Goal: Entertainment & Leisure: Consume media (video, audio)

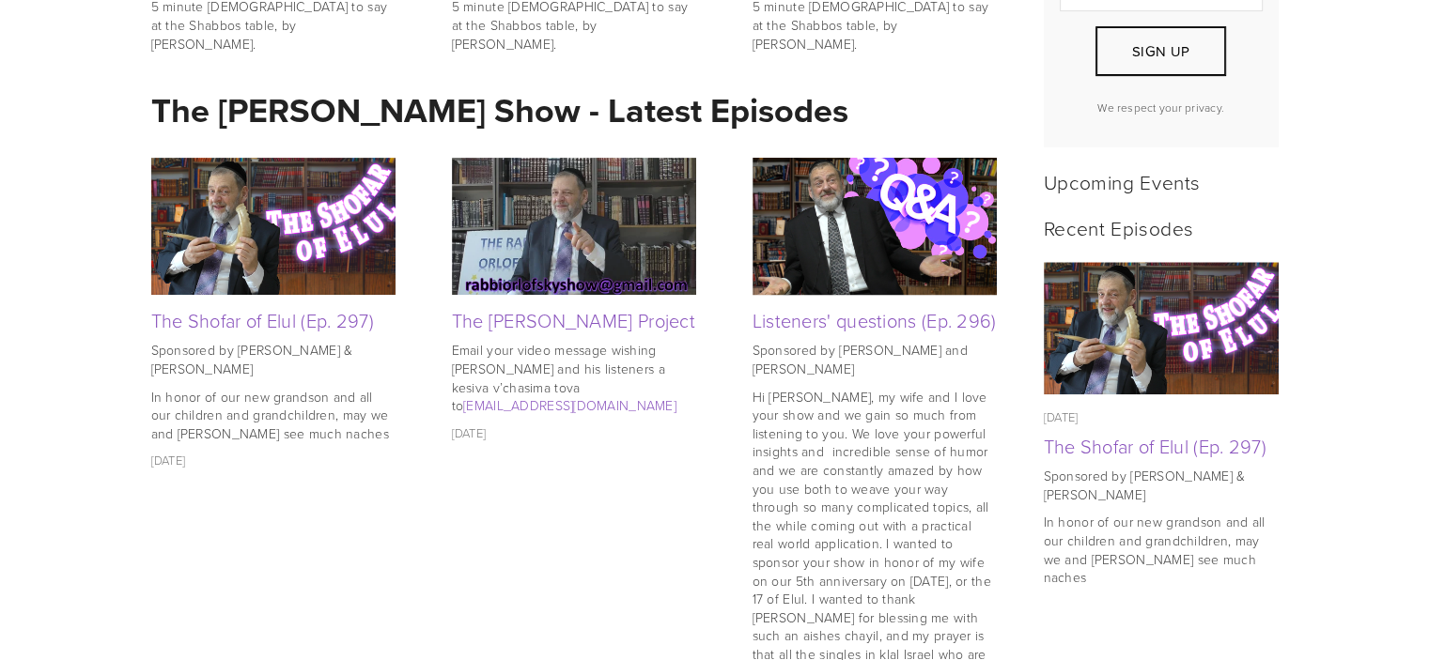
scroll to position [751, 0]
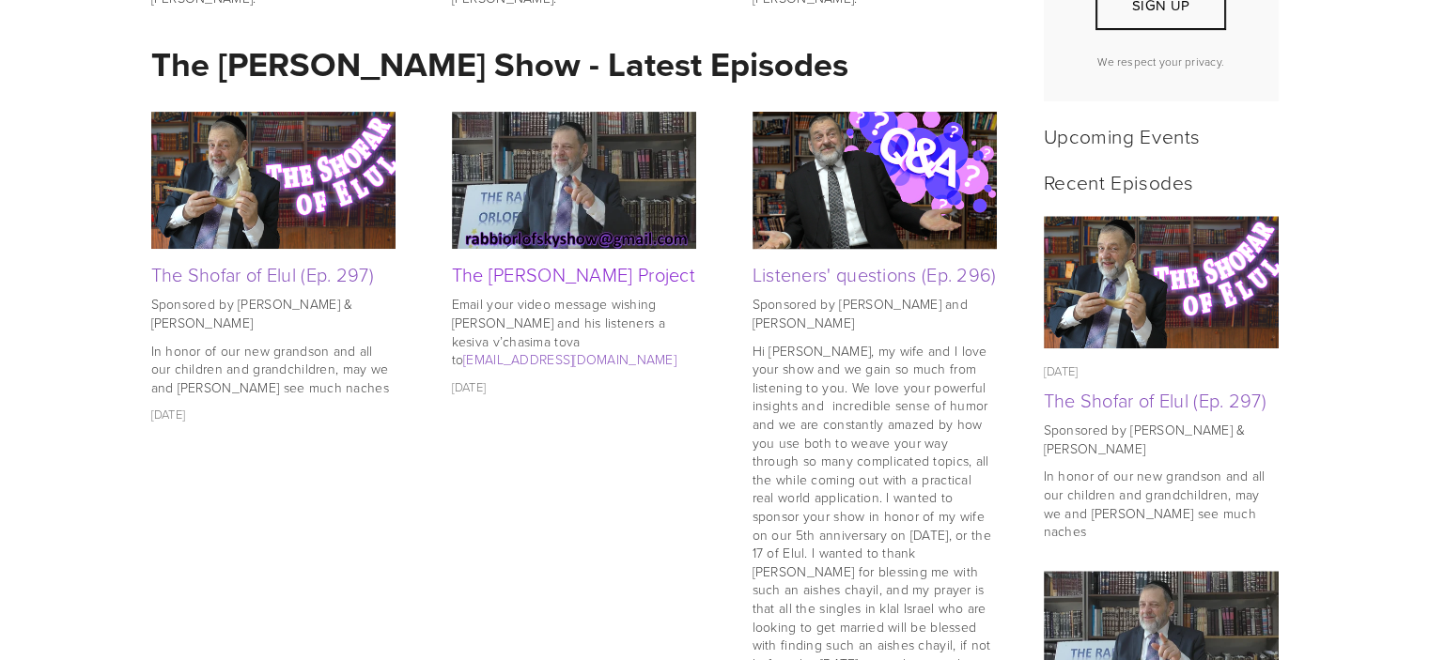
click at [597, 282] on link "The [PERSON_NAME] Project" at bounding box center [574, 274] width 244 height 26
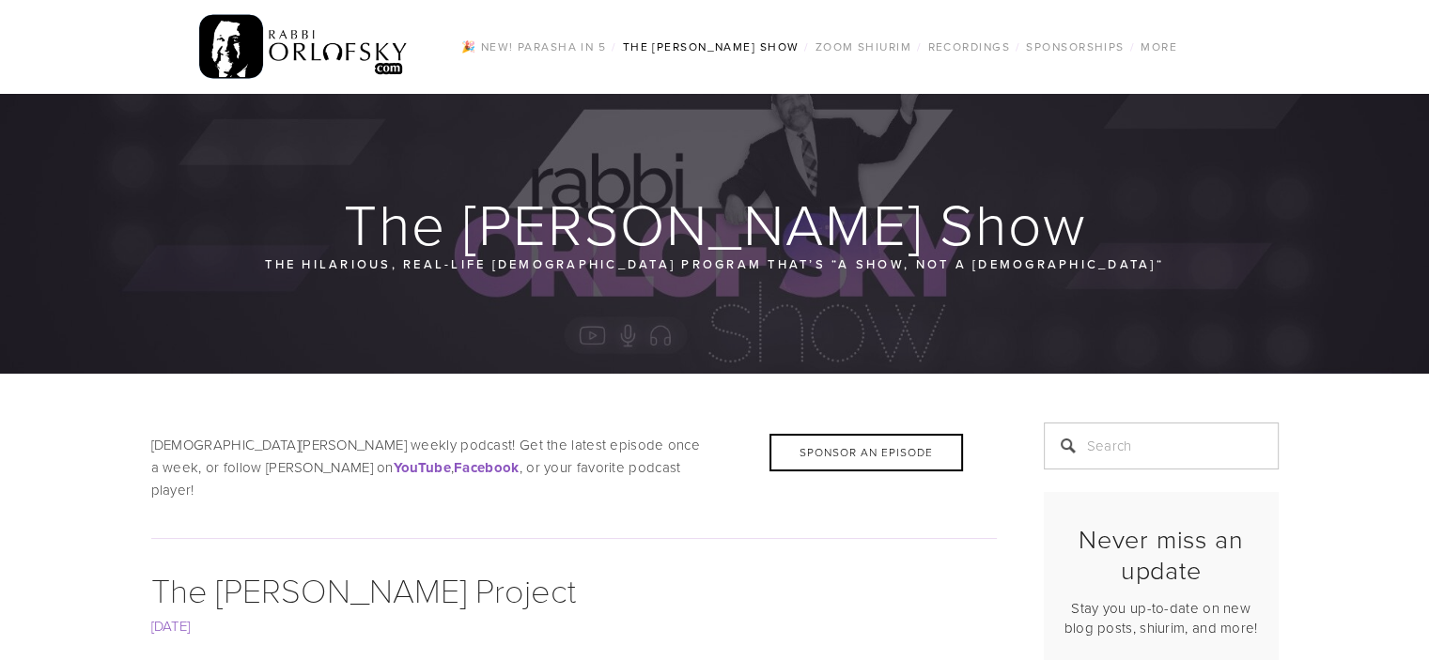
scroll to position [188, 0]
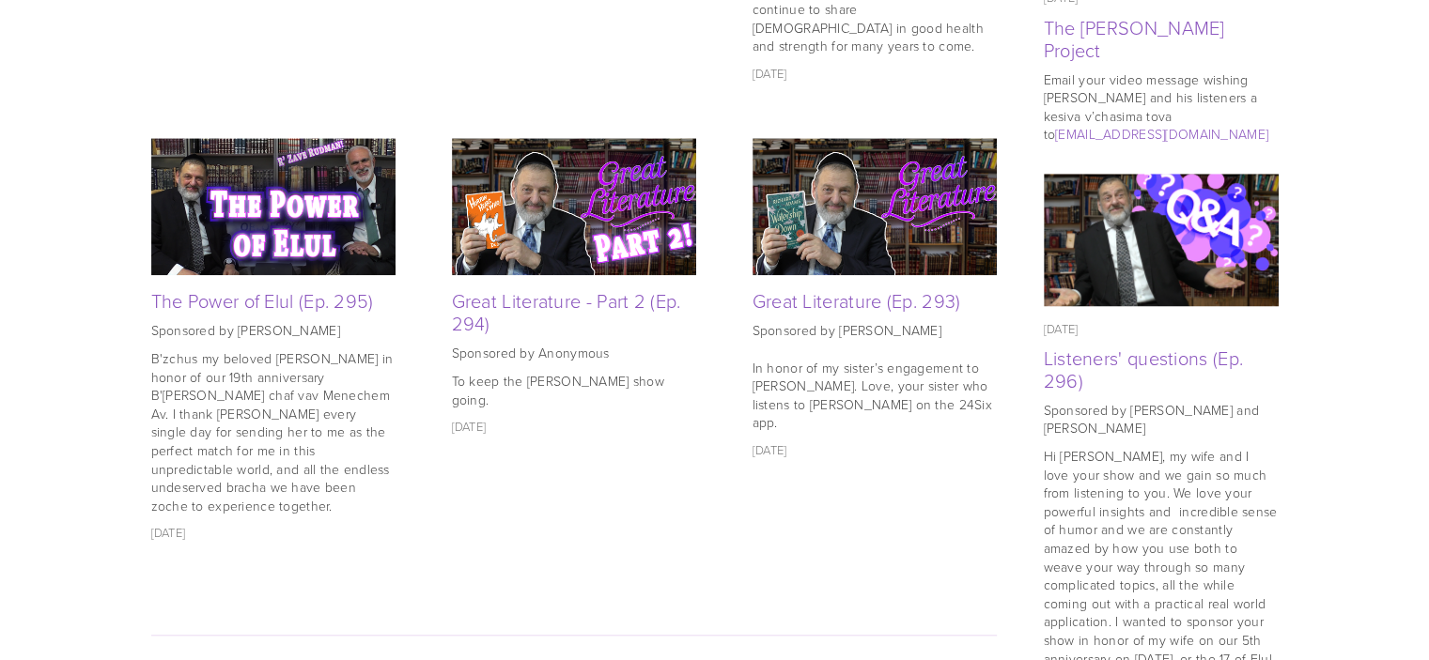
scroll to position [1394, 0]
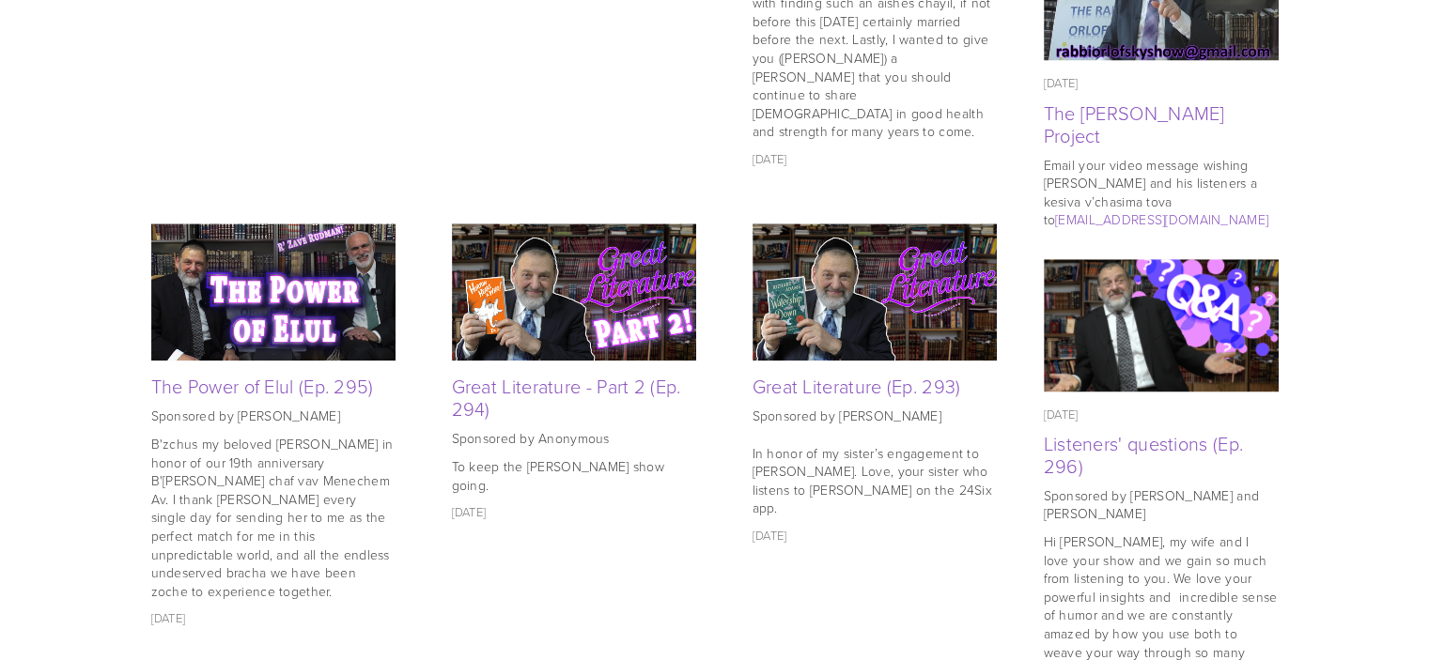
click at [229, 292] on img at bounding box center [273, 292] width 244 height 137
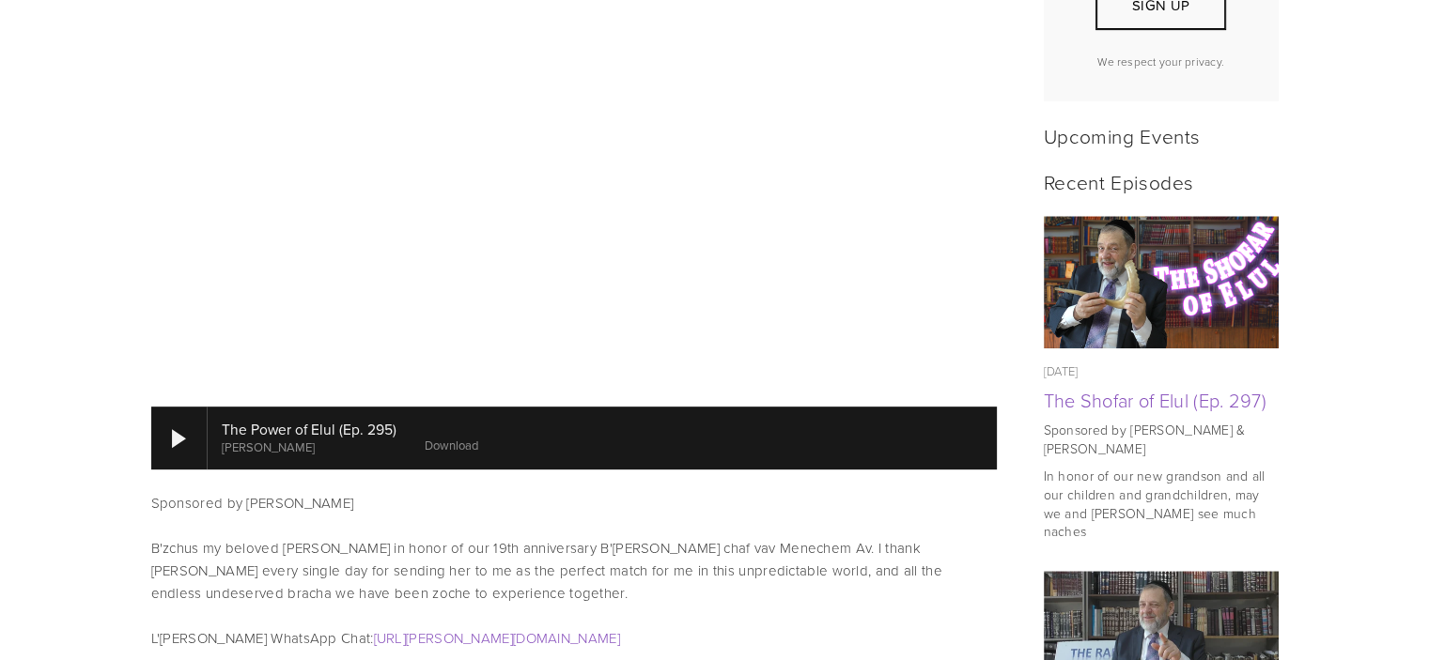
scroll to position [564, 0]
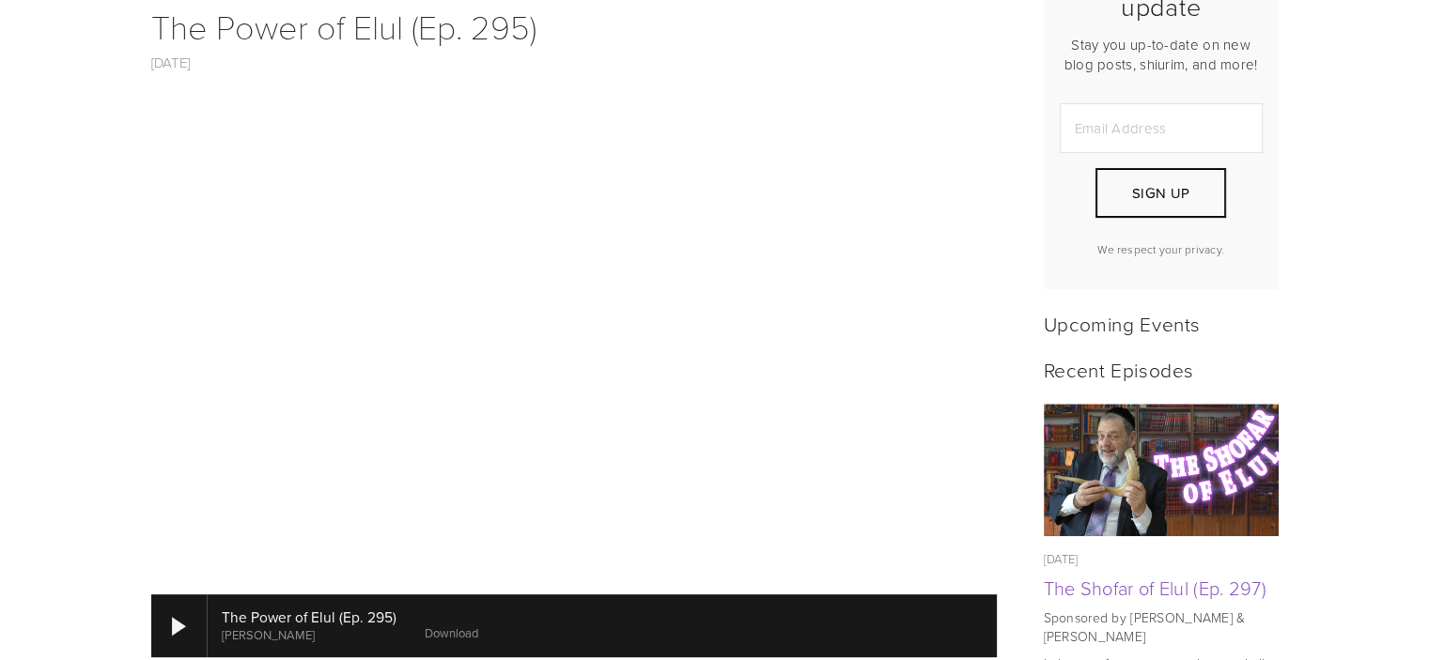
click at [1175, 505] on img at bounding box center [1161, 470] width 236 height 132
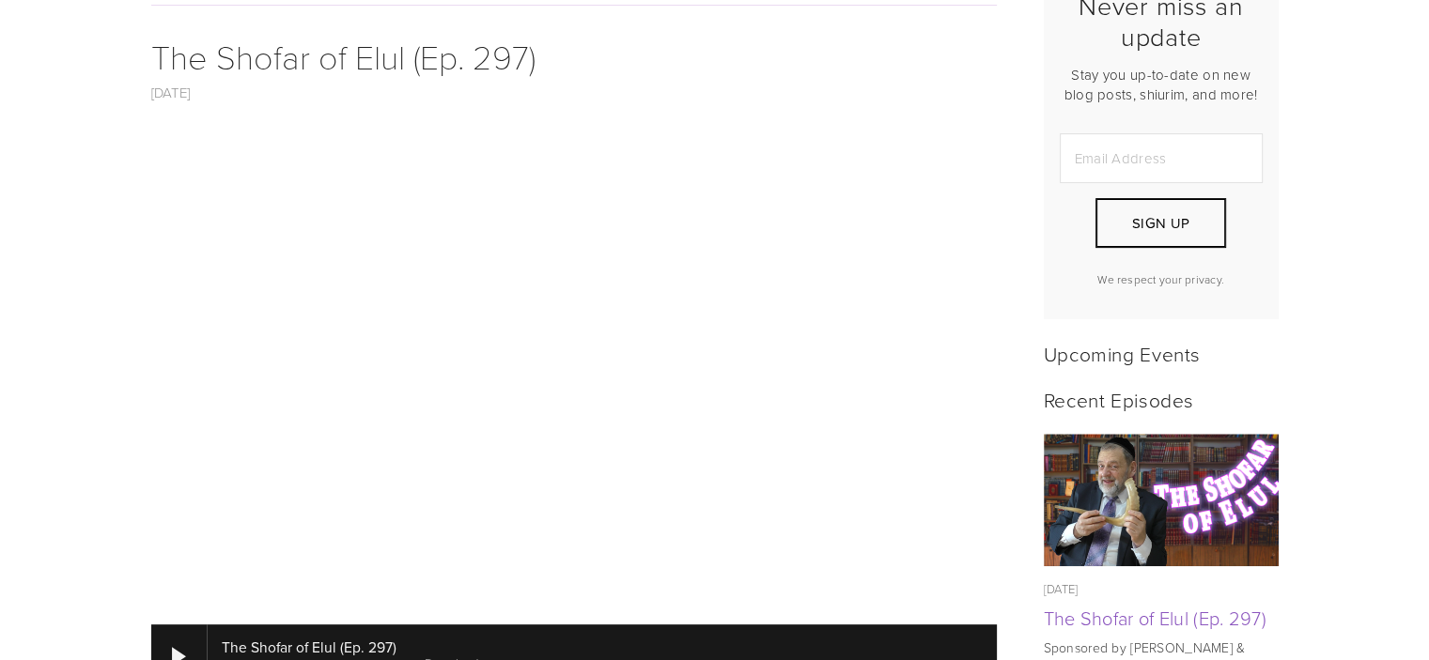
scroll to position [564, 0]
